Goal: Task Accomplishment & Management: Use online tool/utility

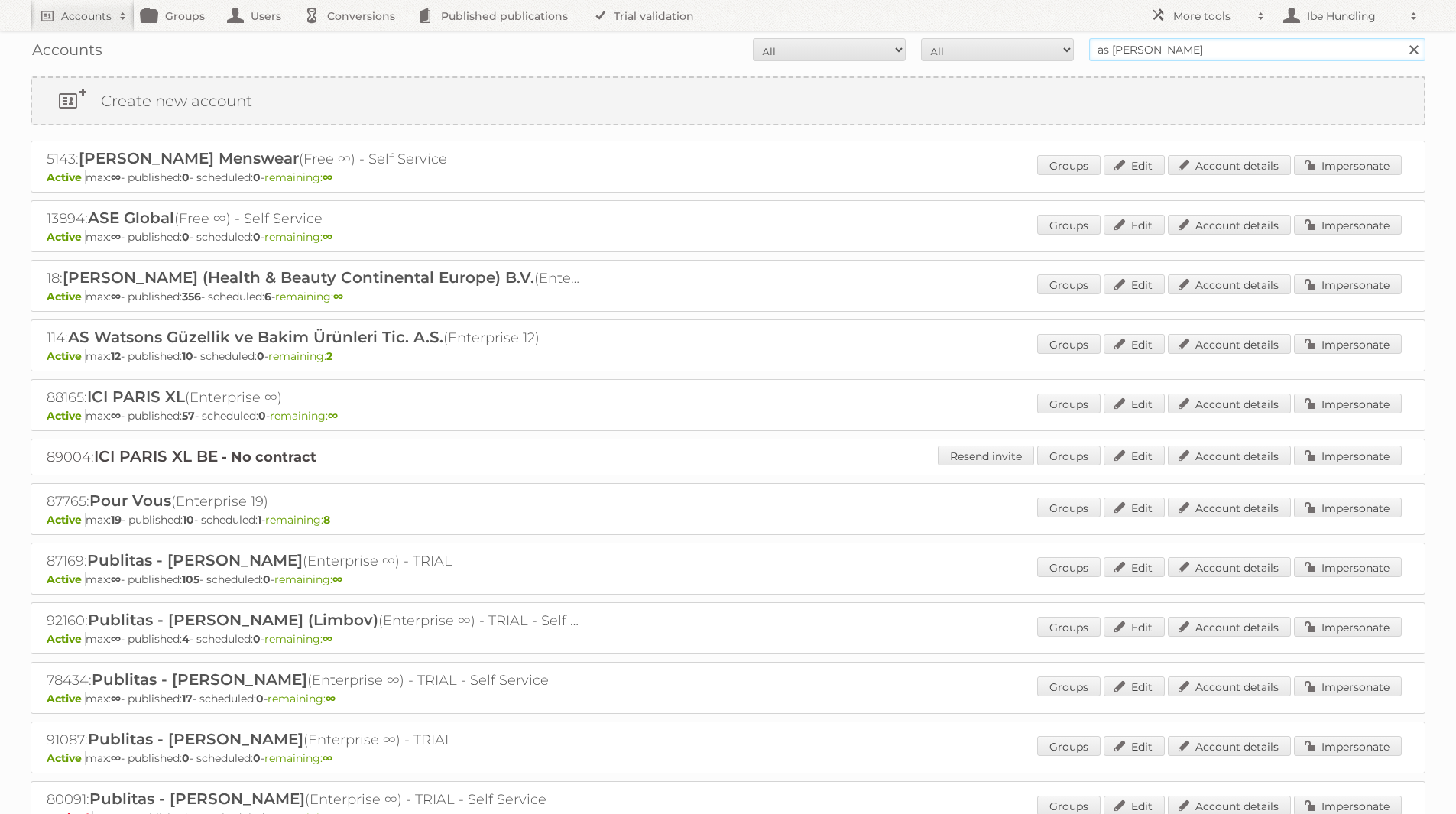
drag, startPoint x: 1159, startPoint y: 50, endPoint x: 1050, endPoint y: 53, distance: 109.0
click at [1050, 53] on form "All Active Expired Pending All Paid Trials Self service as watson Search" at bounding box center [728, 50] width 1395 height 23
type input "kwantum"
click at [1402, 38] on input "Search" at bounding box center [1414, 50] width 23 height 23
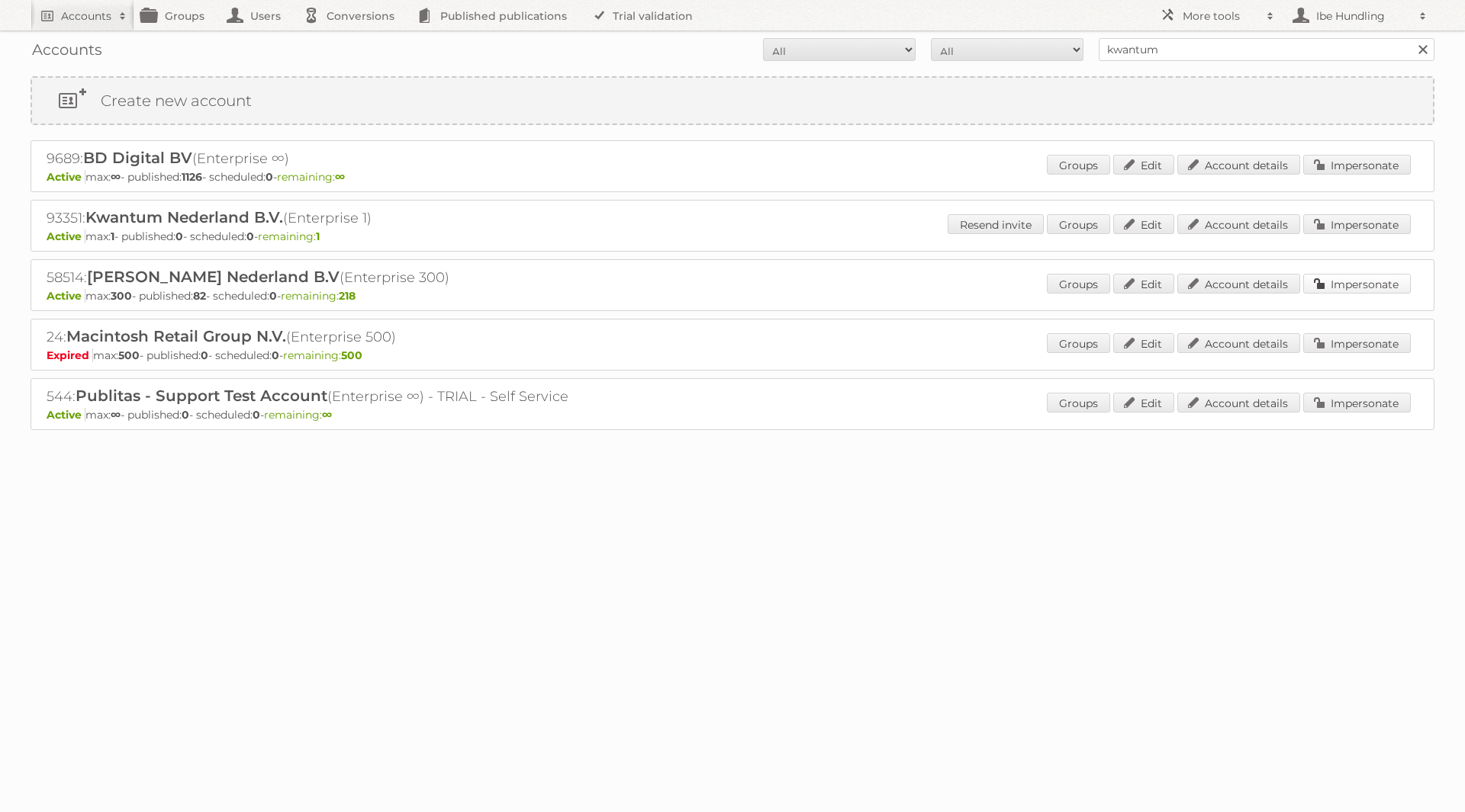
click at [1370, 285] on link "Impersonate" at bounding box center [1357, 283] width 108 height 20
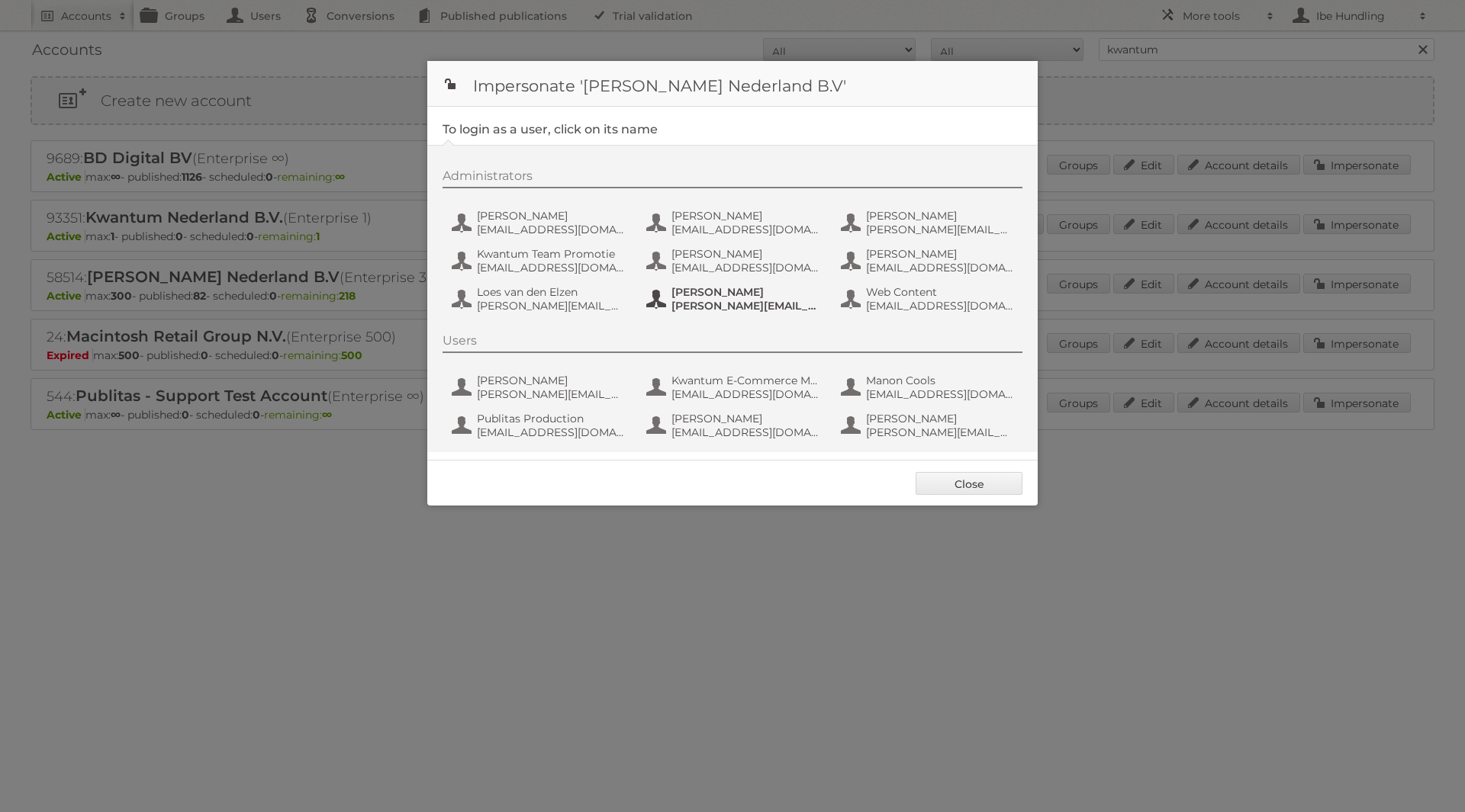
click at [737, 307] on span "[PERSON_NAME][EMAIL_ADDRESS][DOMAIN_NAME]" at bounding box center [745, 305] width 148 height 13
